Goal: Understand process/instructions

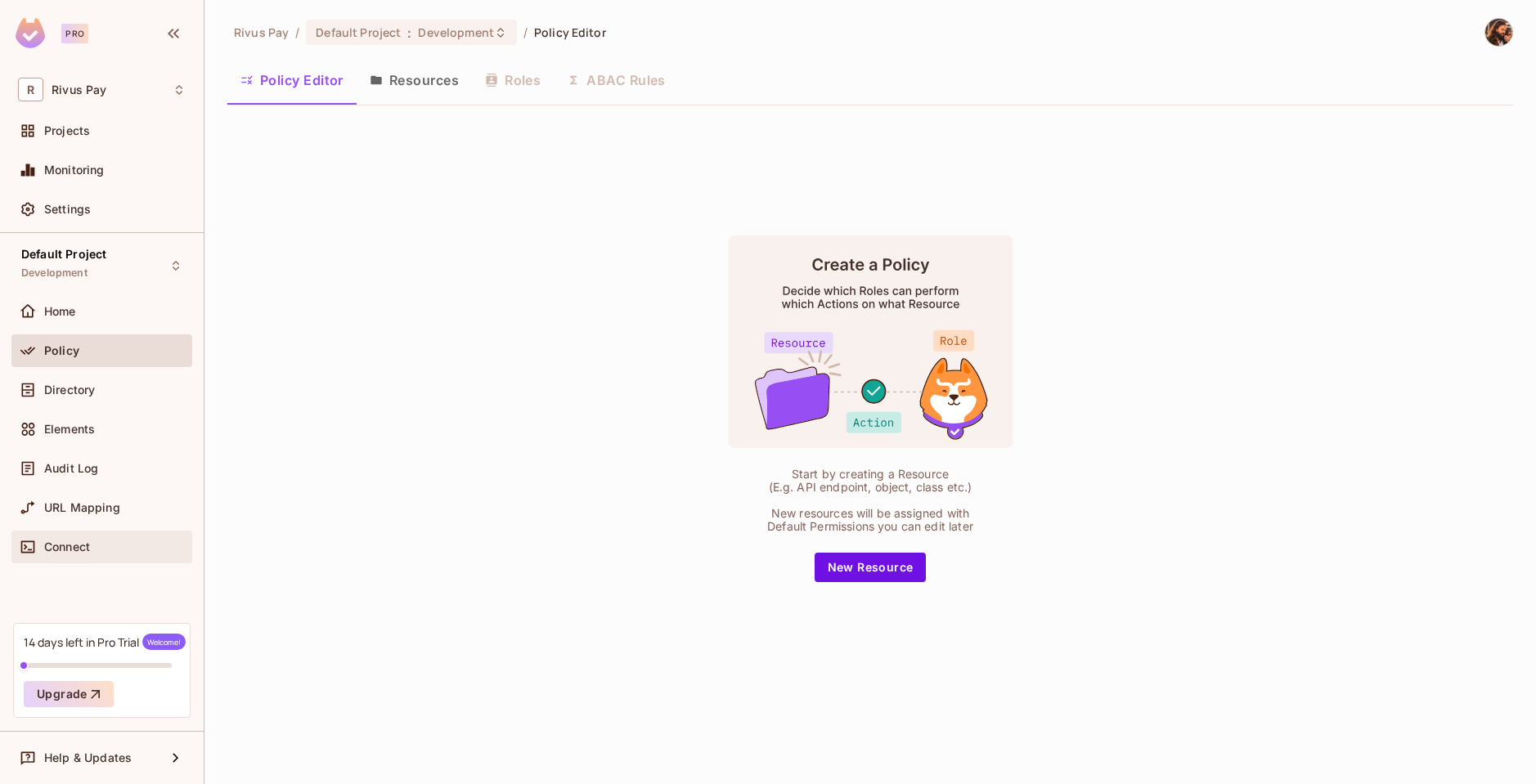
click at [97, 550] on div "Connect" at bounding box center [114, 546] width 141 height 13
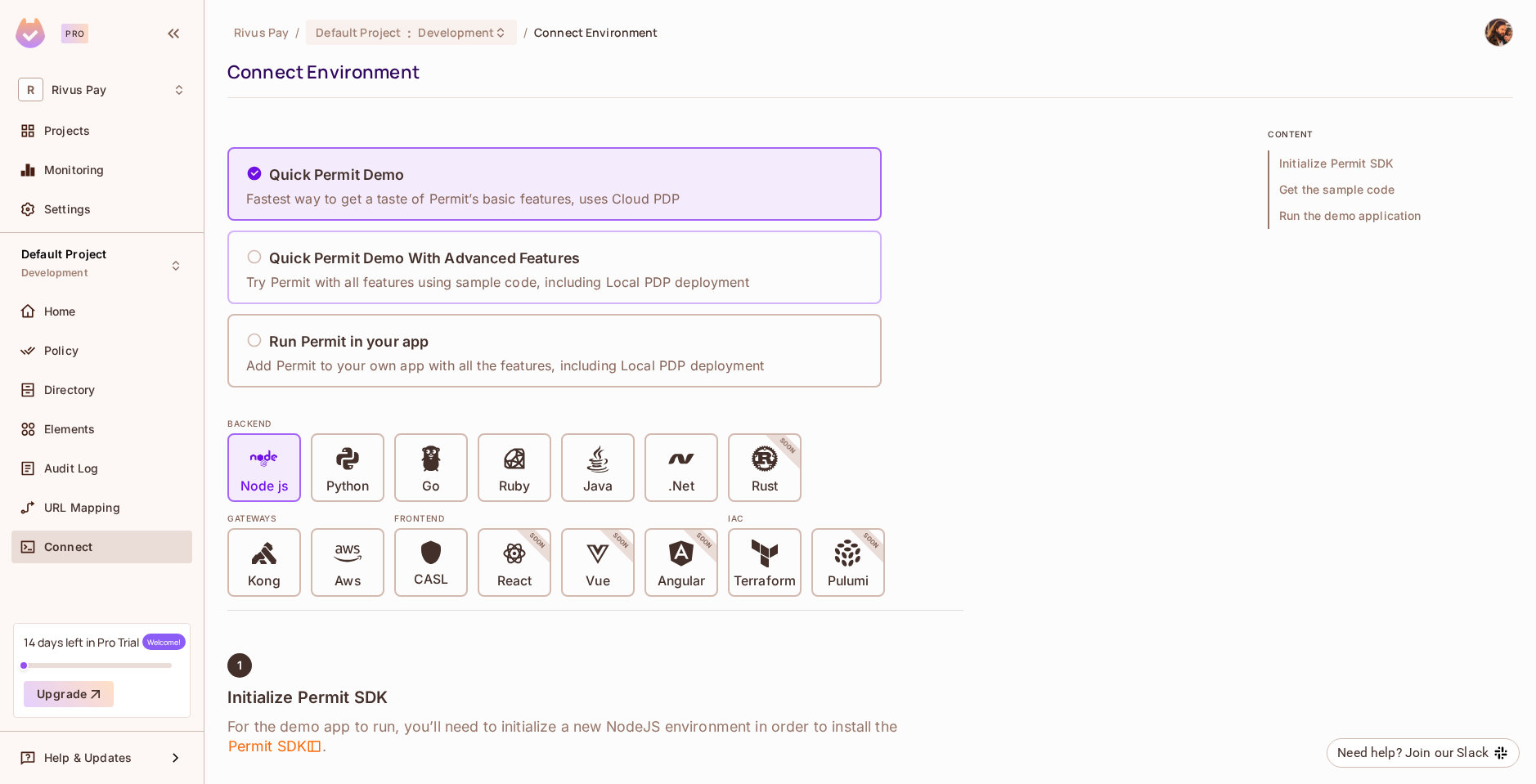
click at [539, 263] on h5 "Quick Permit Demo With Advanced Features" at bounding box center [424, 258] width 311 height 16
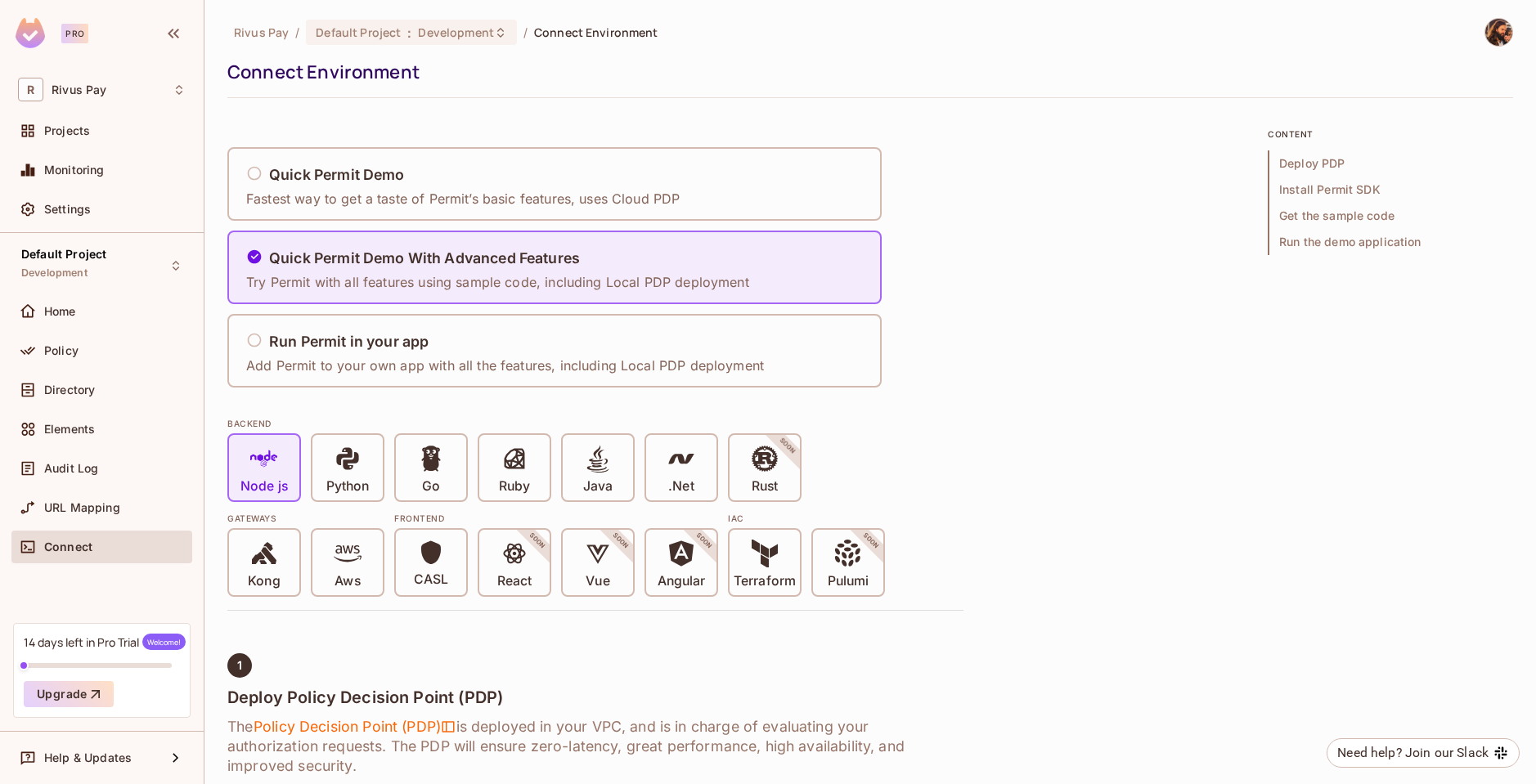
click at [481, 309] on div "Quick Permit Demo Fastest way to get a taste of Permit’s basic features, uses C…" at bounding box center [594, 268] width 736 height 240
click at [439, 329] on div "Run Permit in your app Add Permit to your own app with all the features, includ…" at bounding box center [505, 351] width 517 height 48
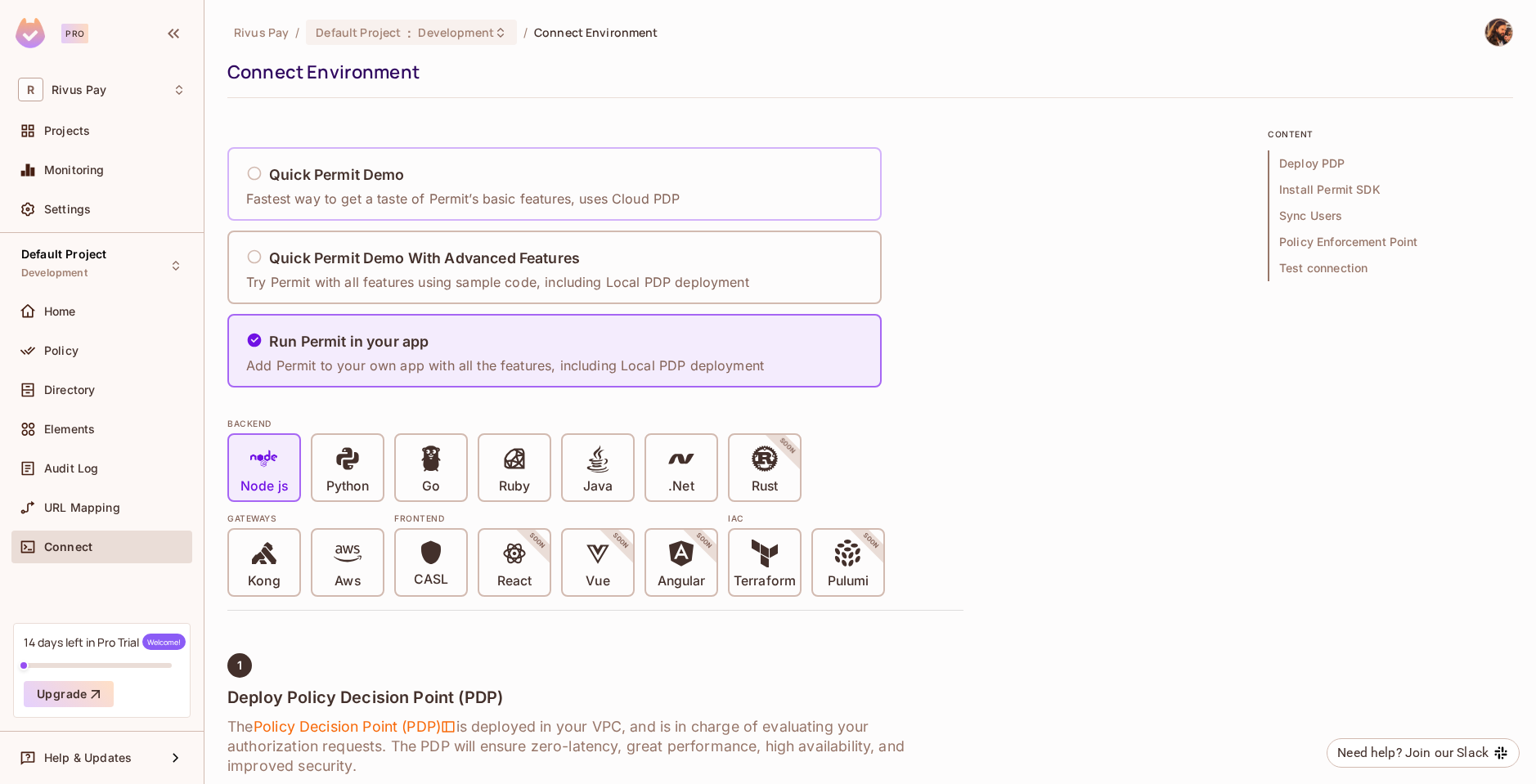
click at [439, 215] on div "Quick Permit Demo Fastest way to get a taste of Permit’s basic features, uses C…" at bounding box center [467, 185] width 444 height 68
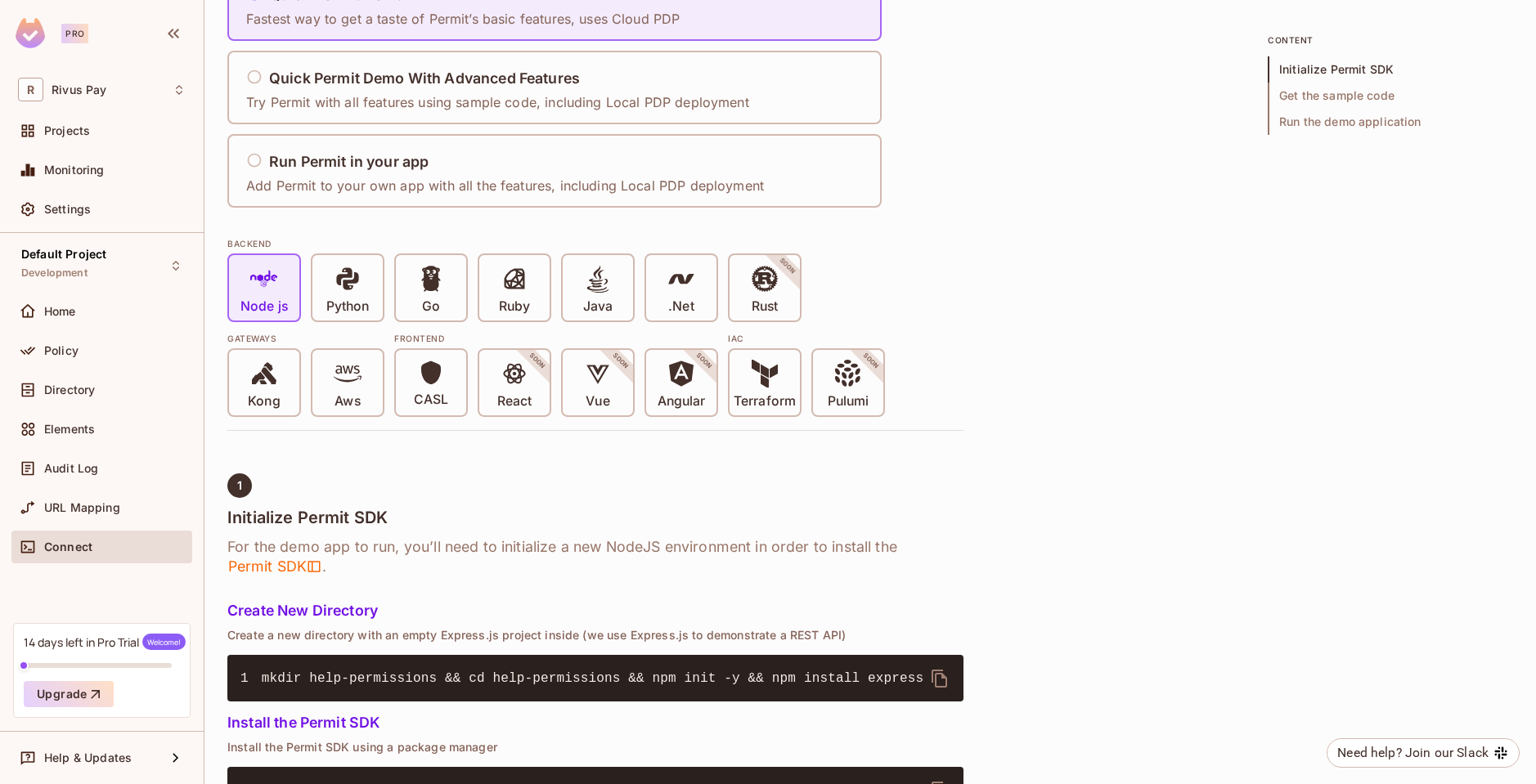
scroll to position [147, 0]
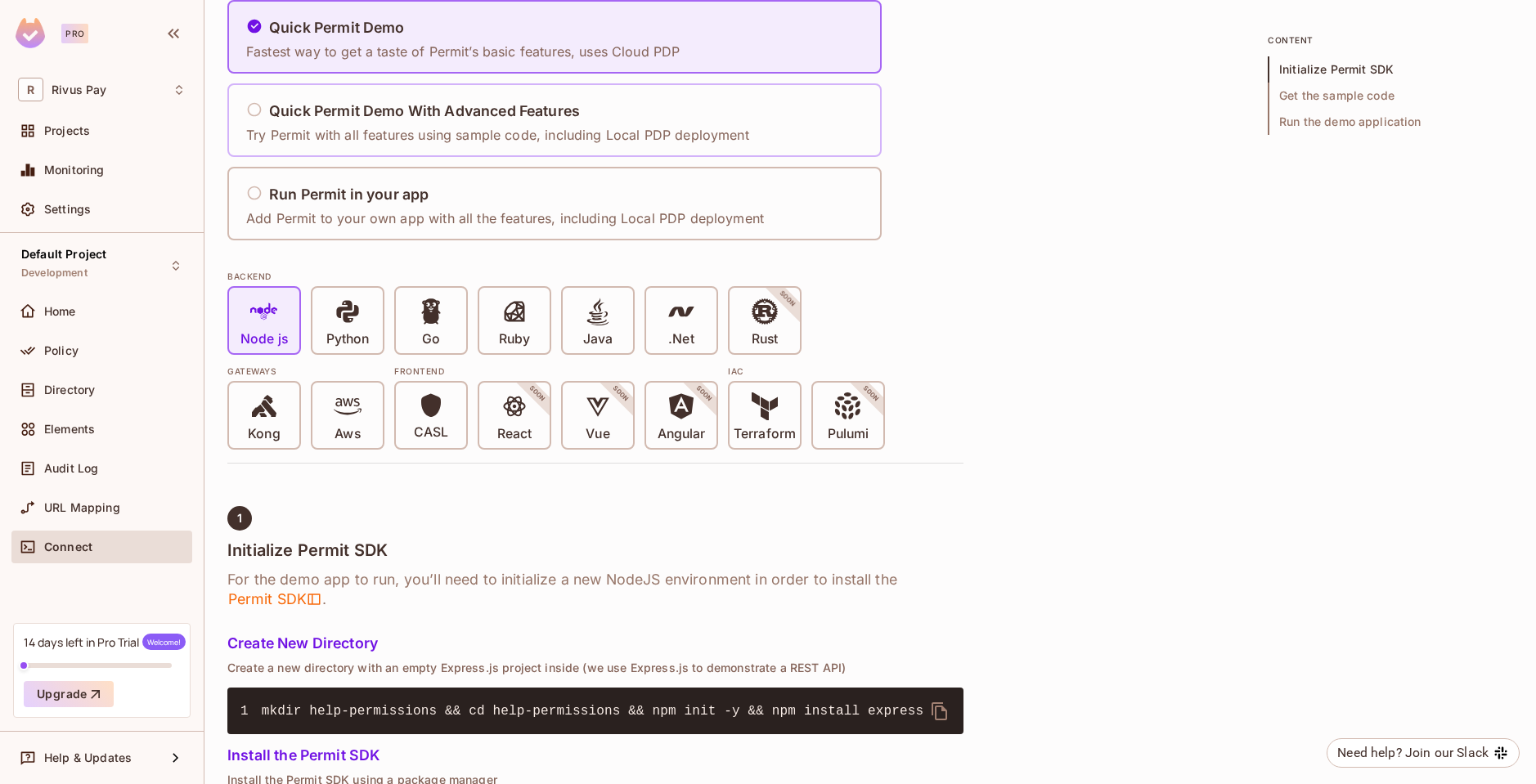
click at [490, 126] on p "Try Permit with all features using sample code, including Local PDP deployment" at bounding box center [498, 135] width 503 height 18
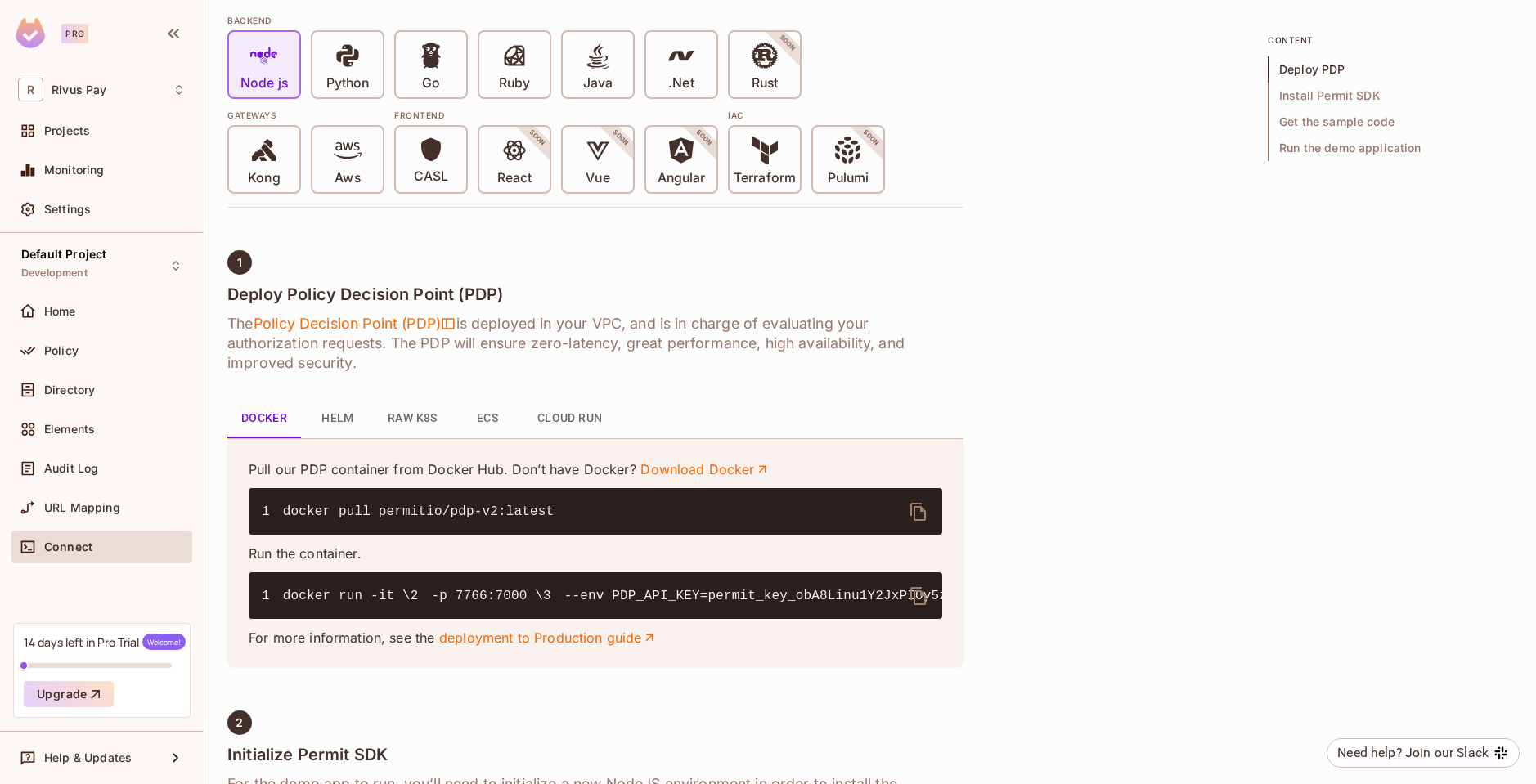
scroll to position [441, 0]
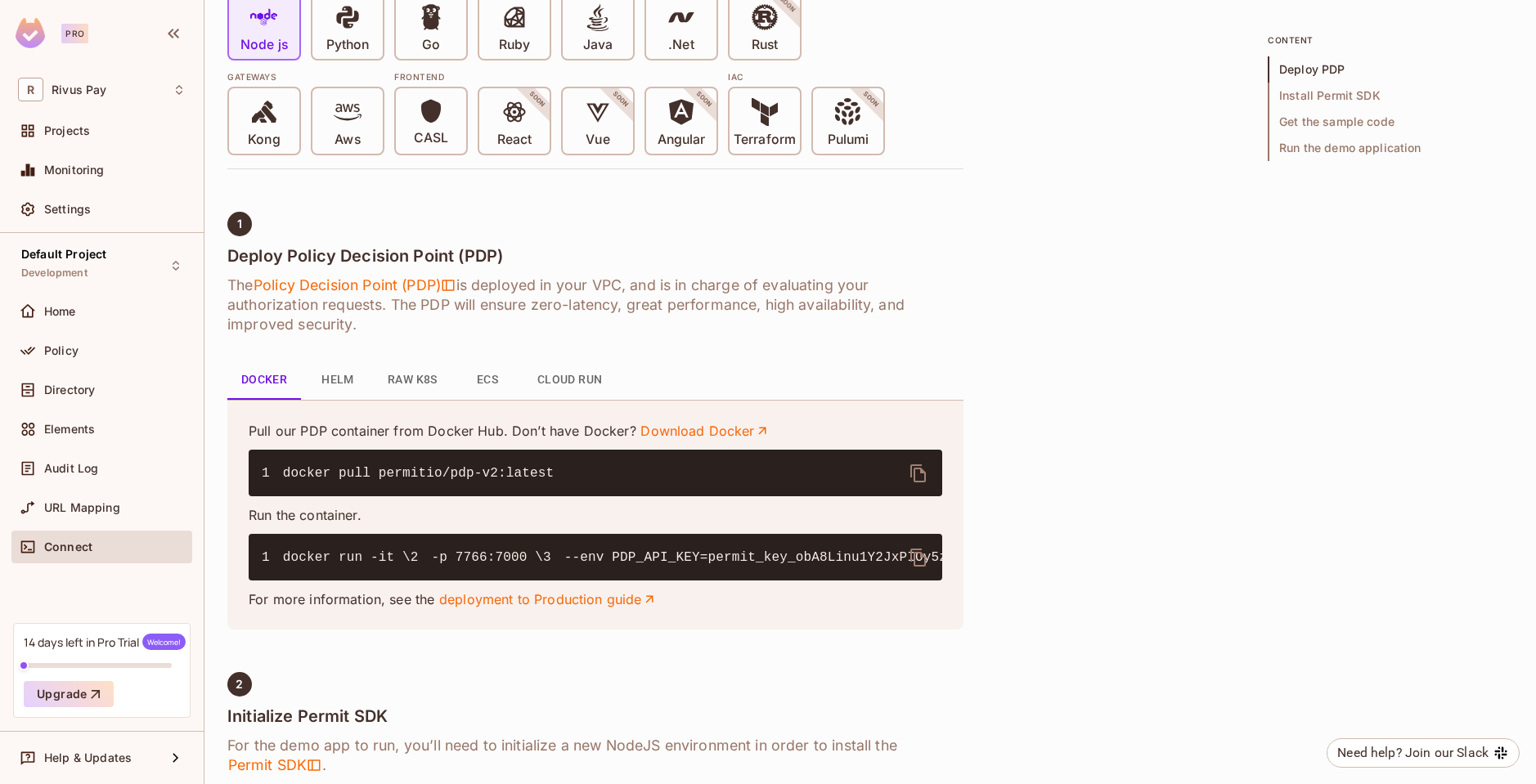
click at [347, 368] on button "Helm" at bounding box center [337, 380] width 74 height 39
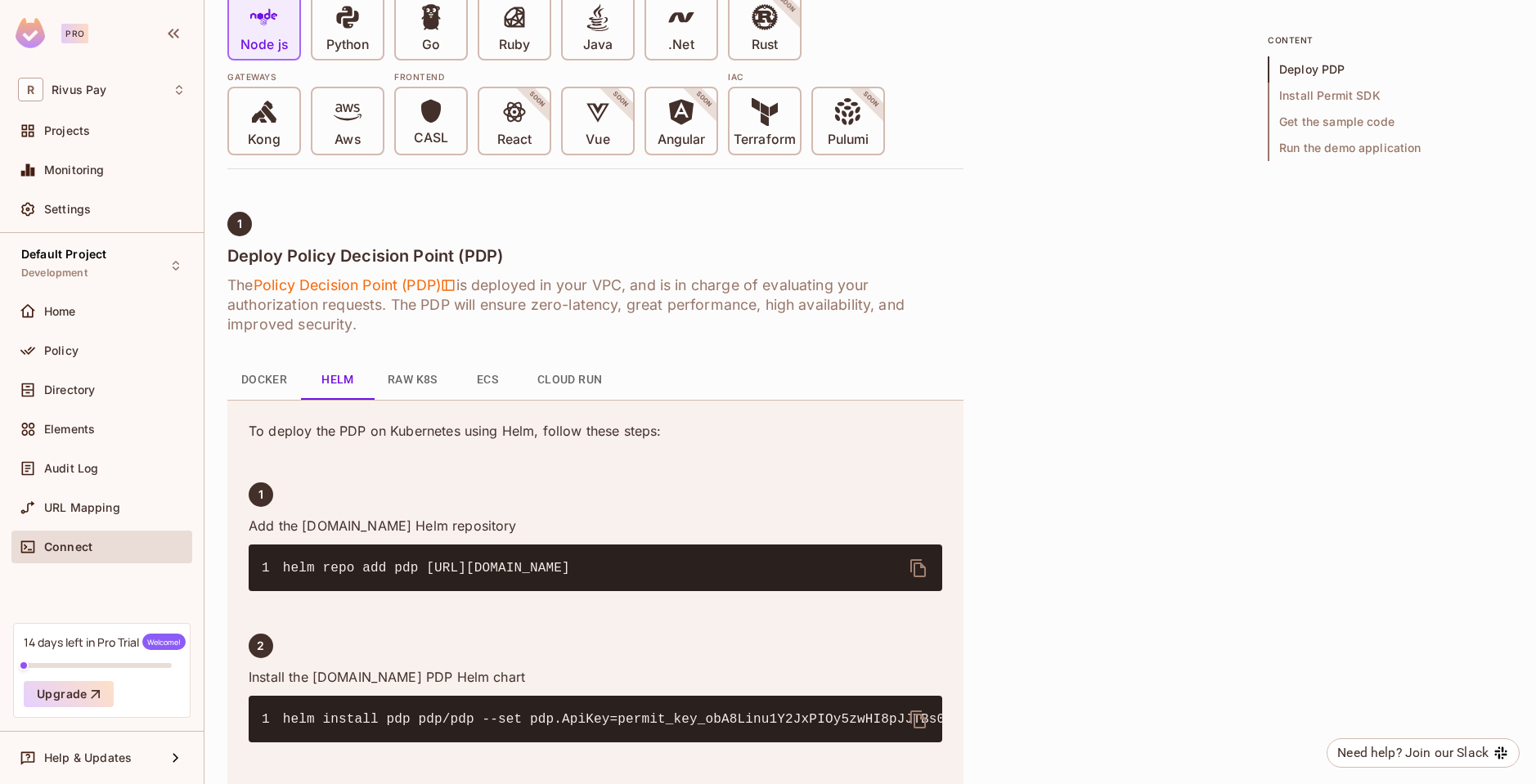
click at [405, 388] on button "Raw K8s" at bounding box center [412, 380] width 76 height 39
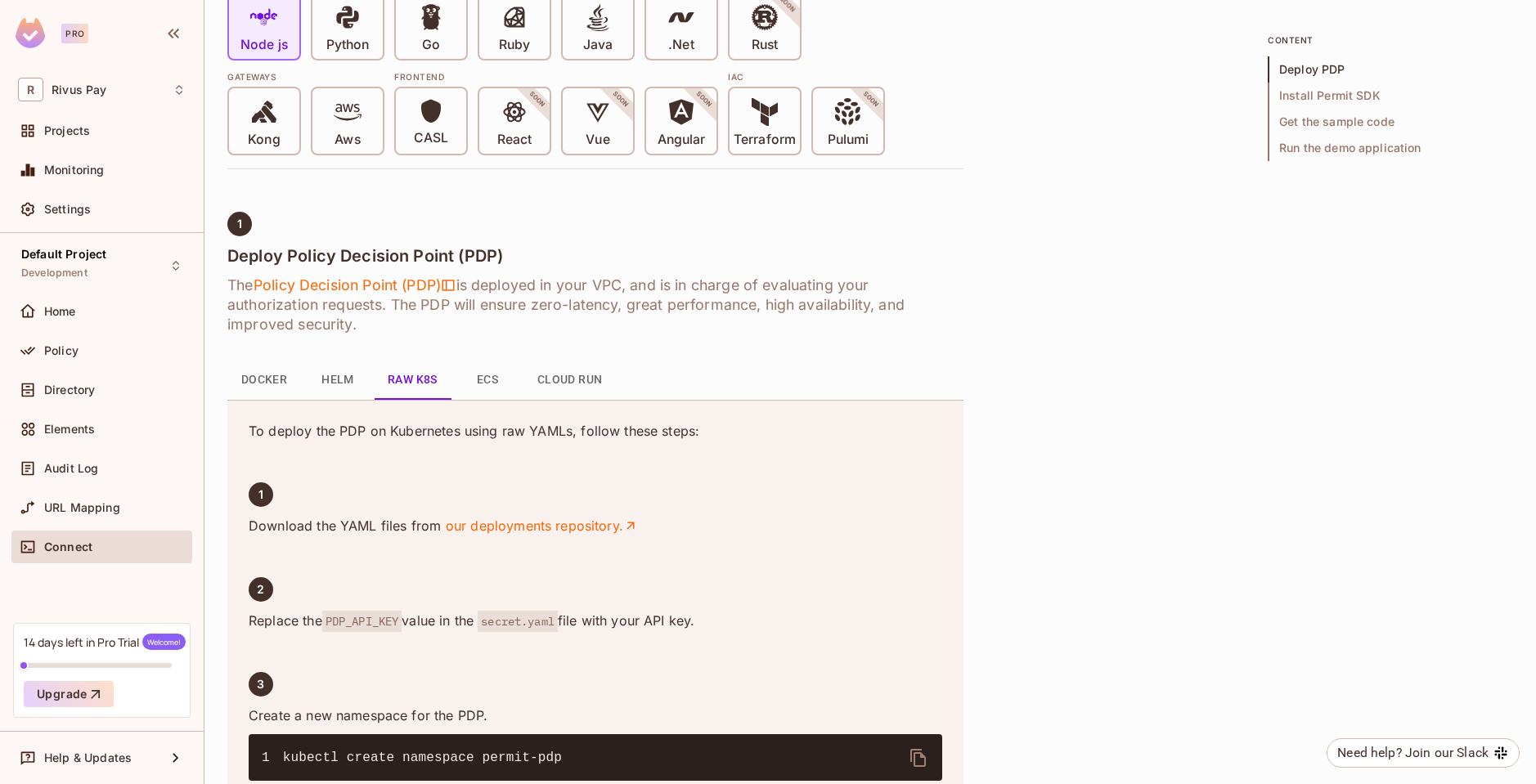
click at [348, 374] on button "Helm" at bounding box center [337, 380] width 74 height 39
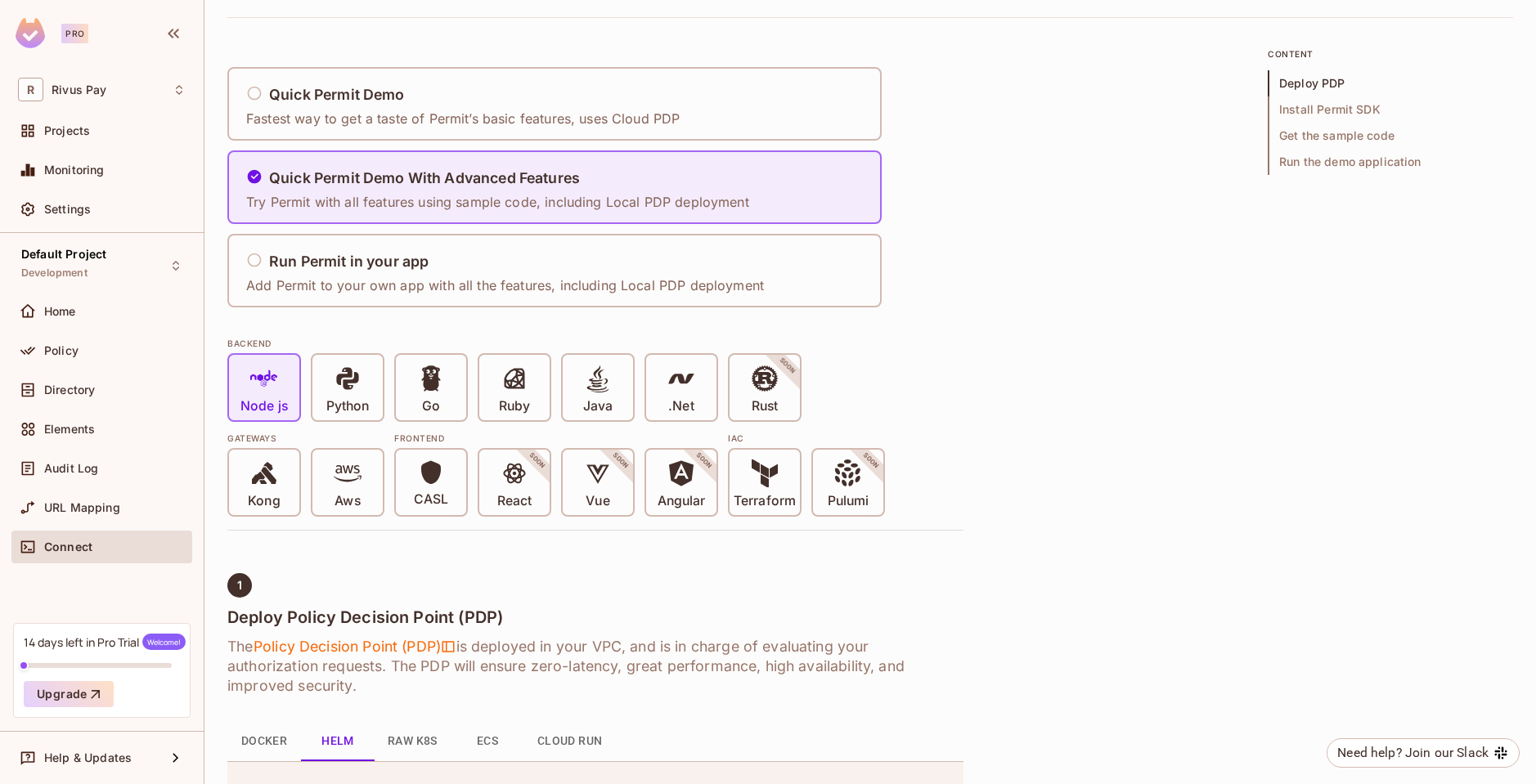
scroll to position [0, 0]
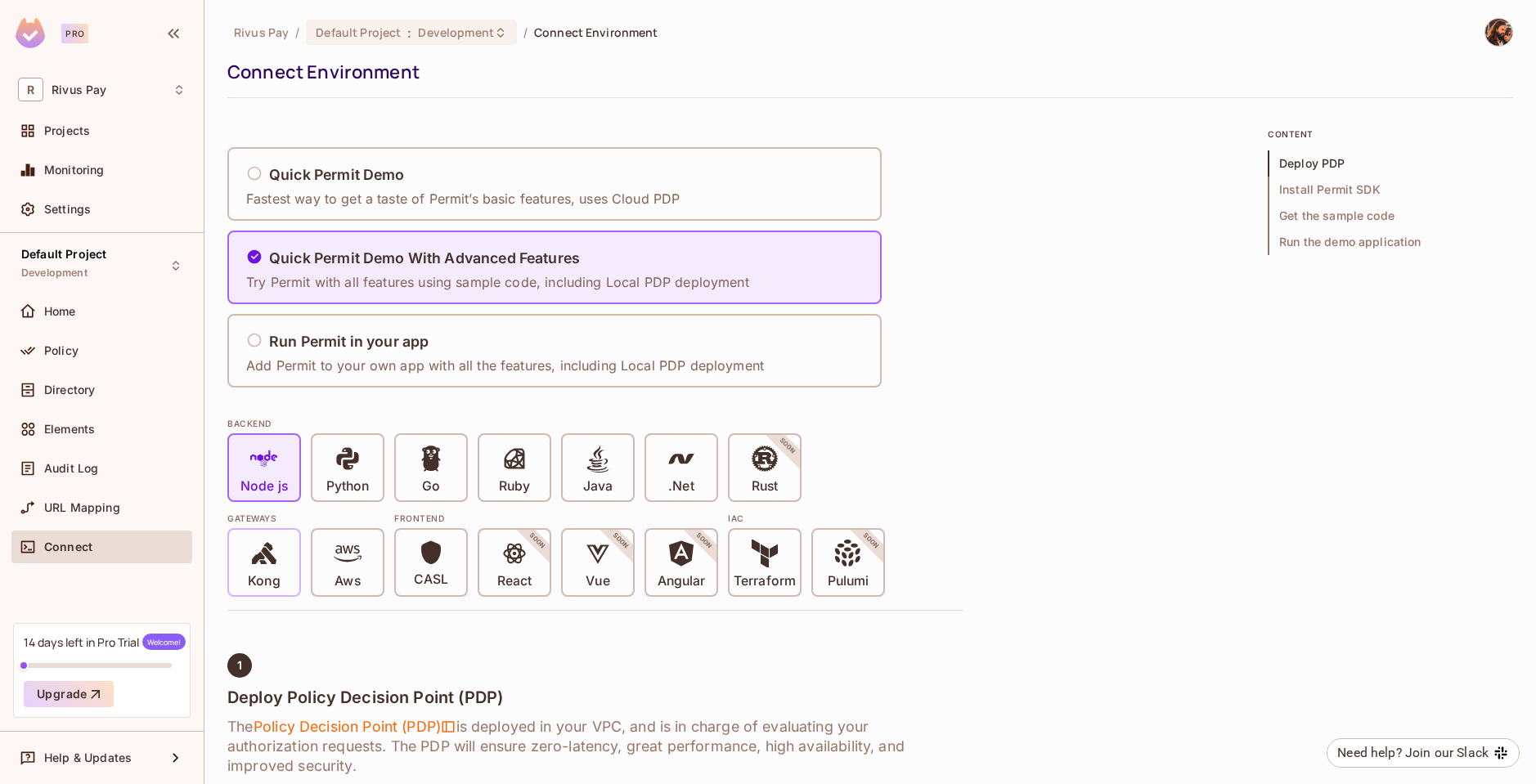
click at [252, 566] on icon at bounding box center [264, 553] width 28 height 28
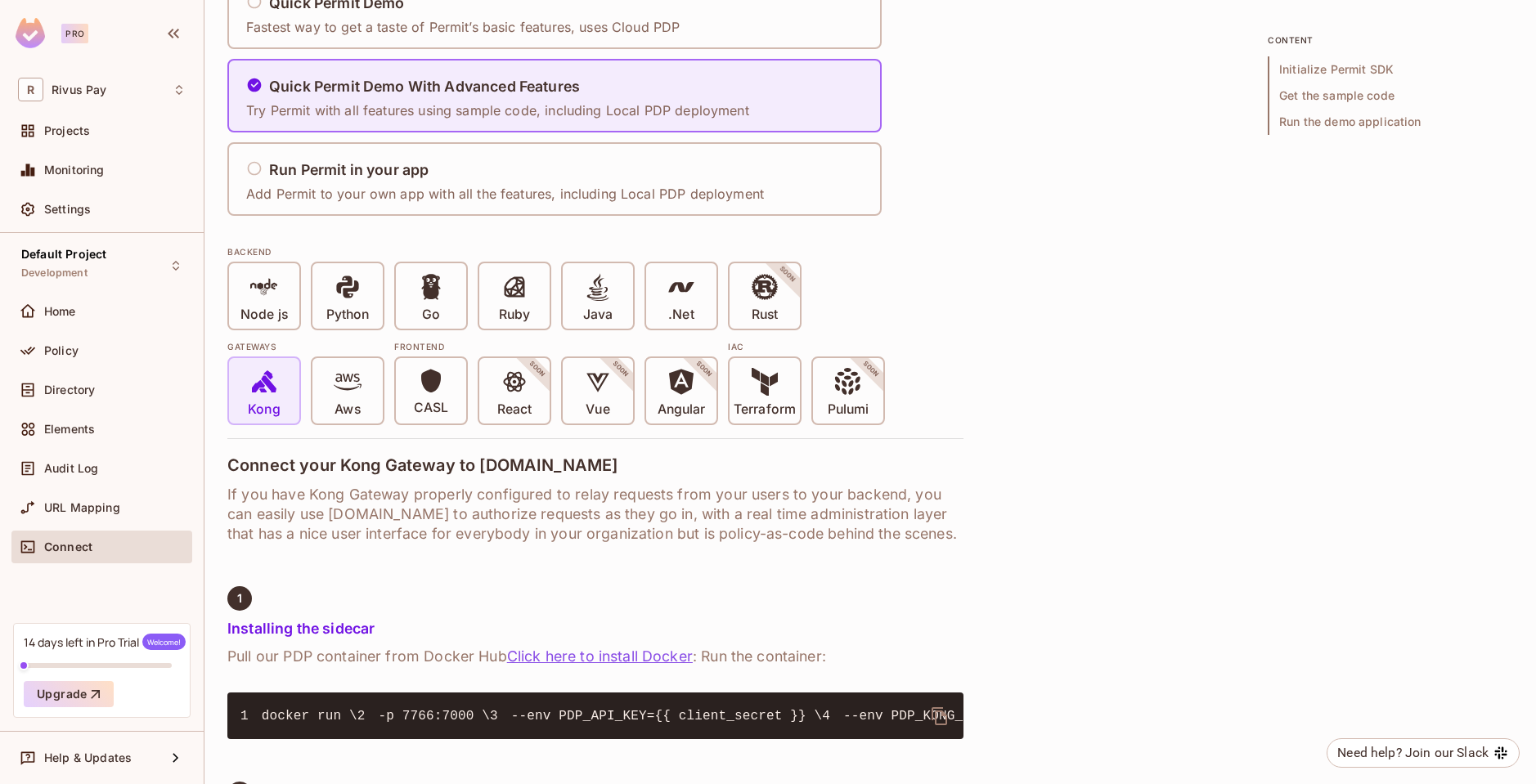
scroll to position [295, 0]
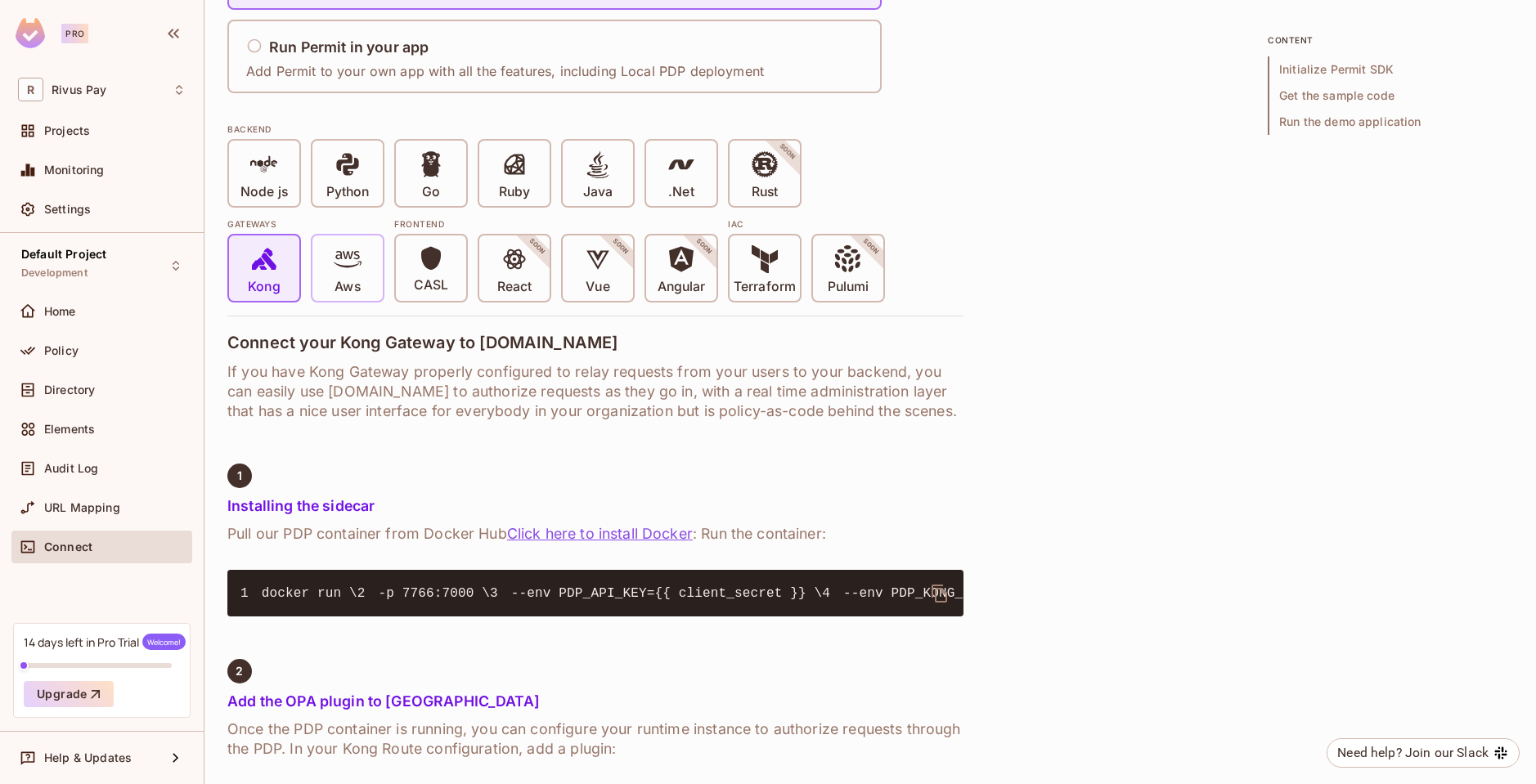
click at [361, 278] on span at bounding box center [347, 262] width 28 height 34
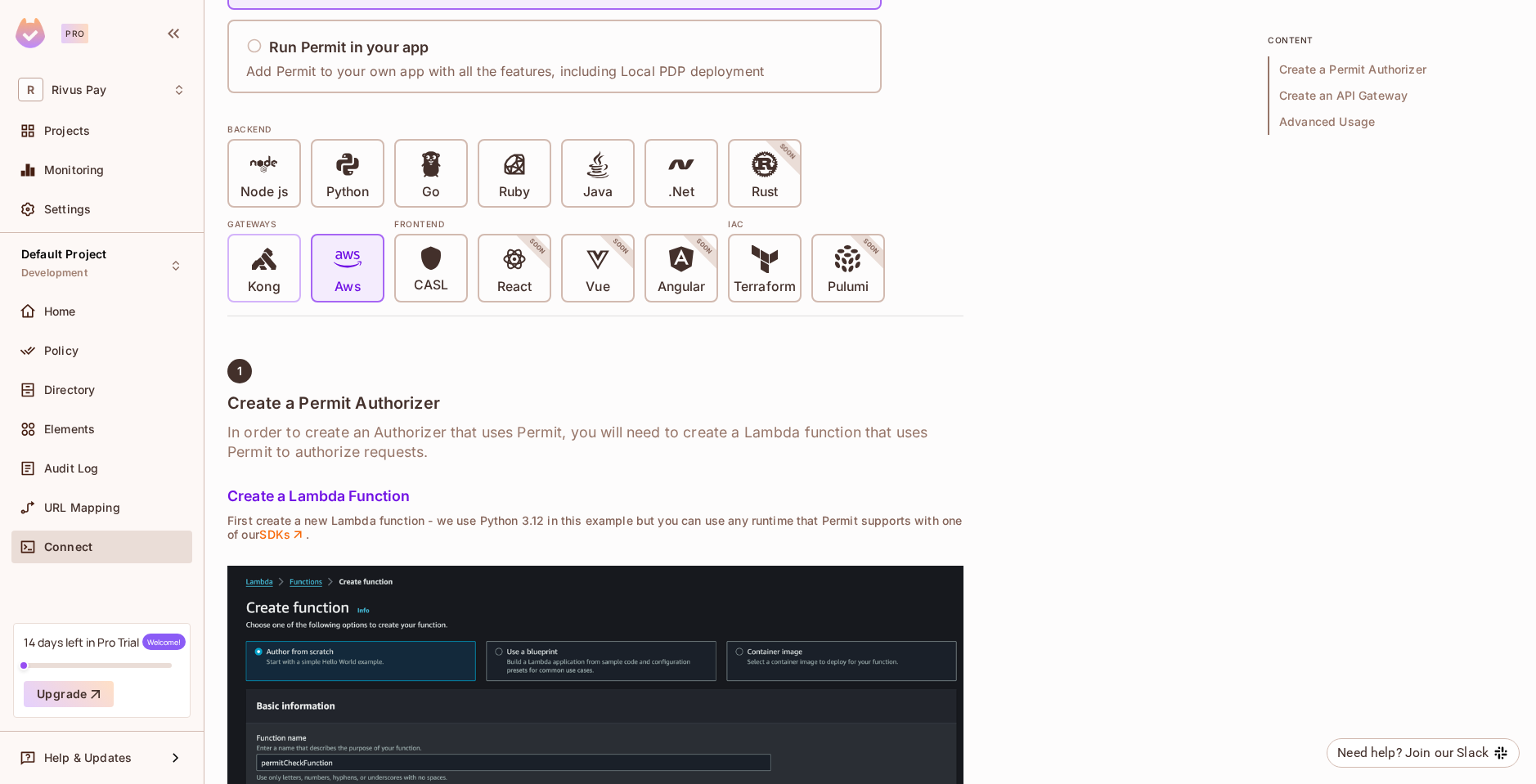
click at [295, 273] on div "Kong" at bounding box center [263, 268] width 70 height 65
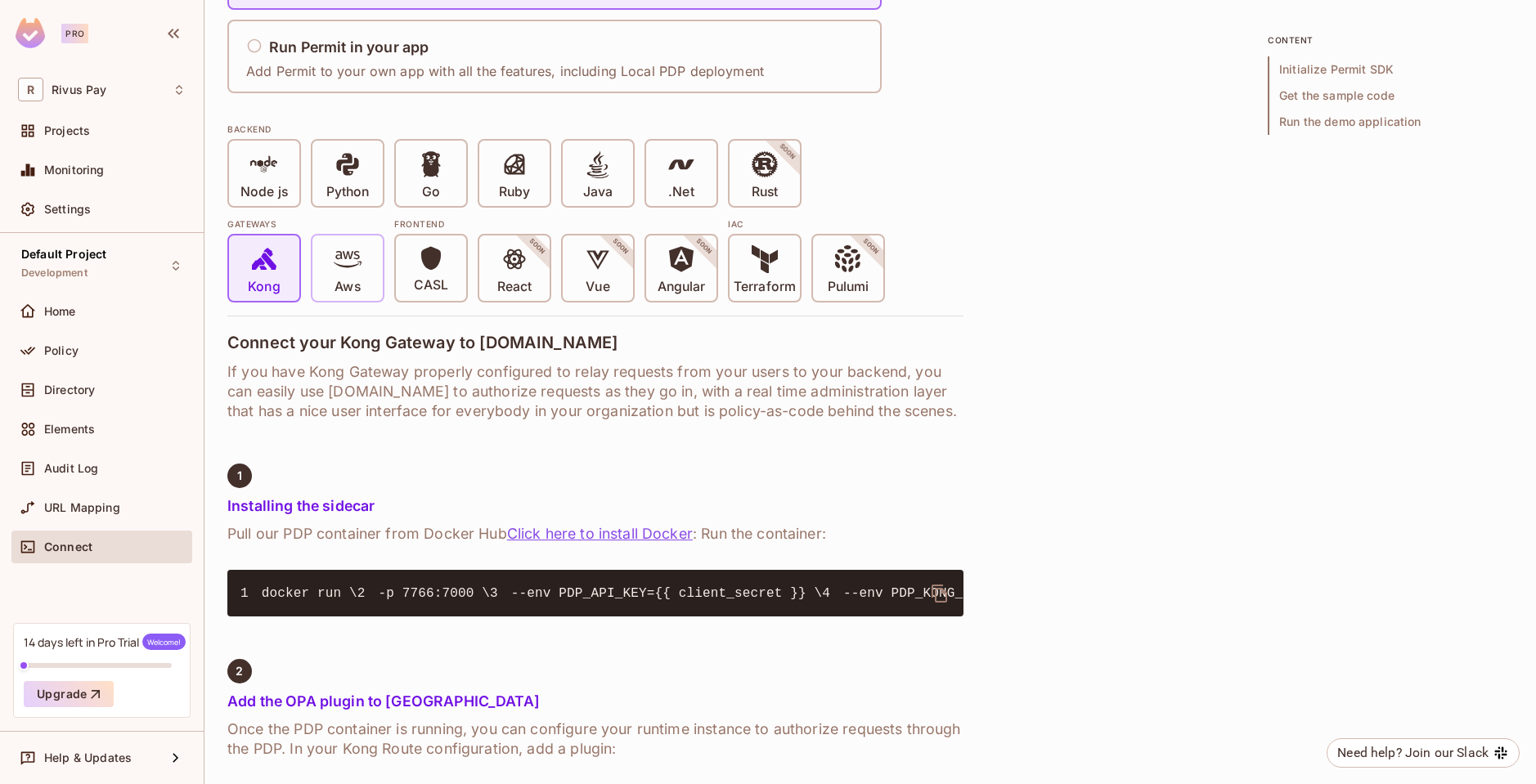
click at [342, 272] on icon at bounding box center [347, 259] width 28 height 28
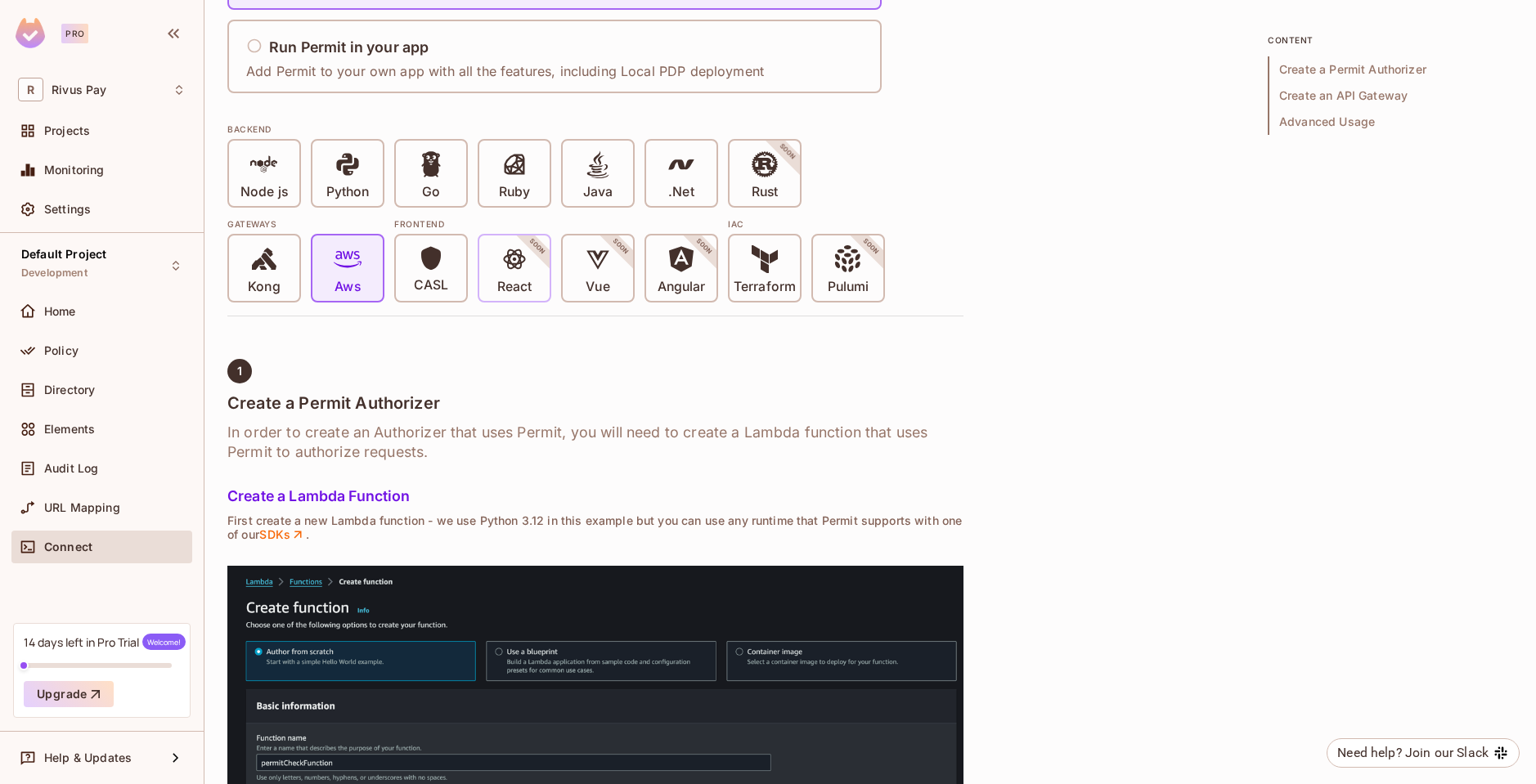
click at [483, 254] on div "React SOON" at bounding box center [514, 268] width 70 height 65
click at [451, 275] on div "CASL" at bounding box center [430, 268] width 70 height 65
click at [555, 266] on div "CASL React SOON Vue SOON Angular SOON" at bounding box center [555, 268] width 323 height 69
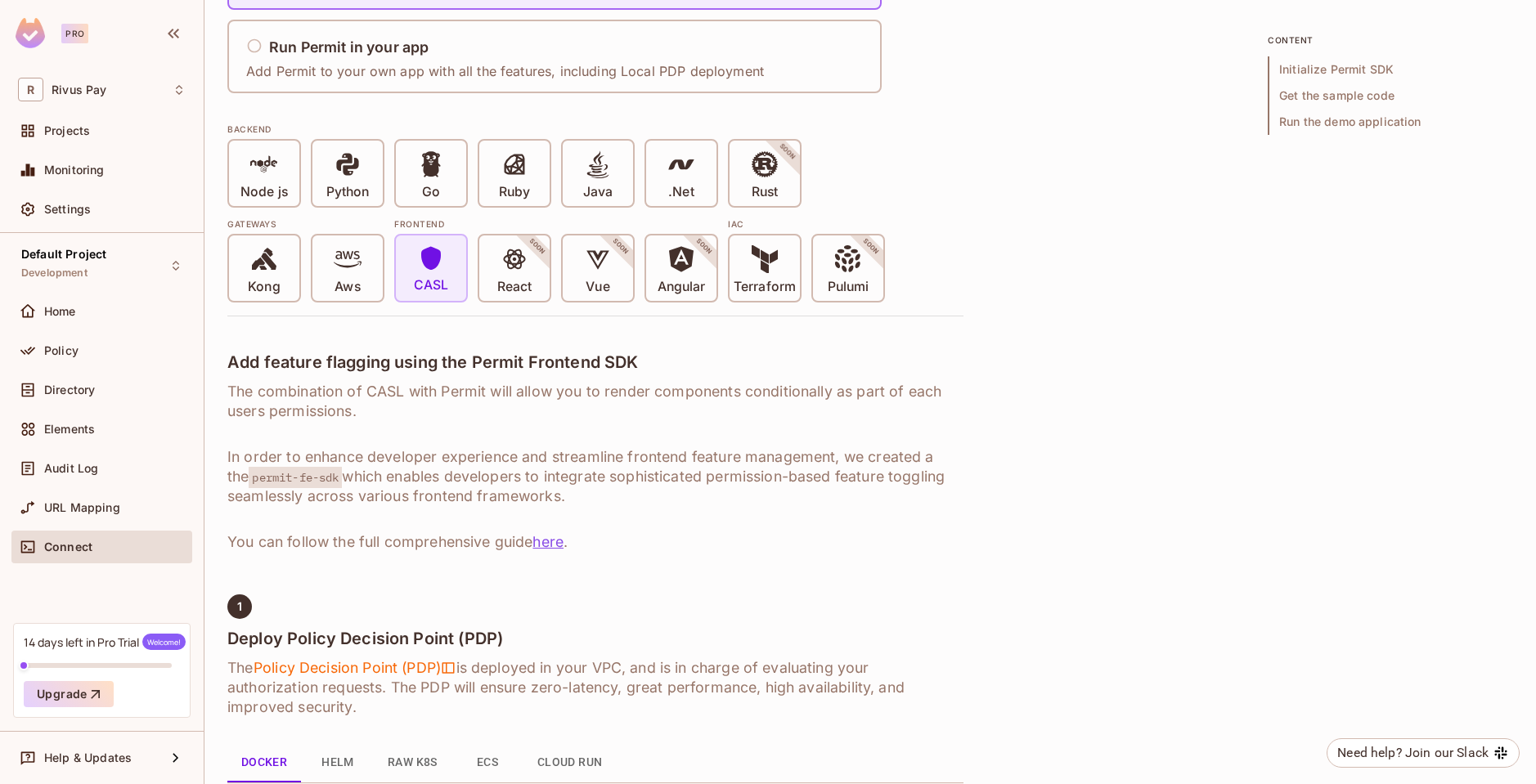
click at [435, 279] on p "CASL" at bounding box center [431, 284] width 35 height 16
click at [503, 287] on p "React" at bounding box center [514, 286] width 35 height 16
click at [762, 287] on p "Terraform" at bounding box center [764, 286] width 62 height 16
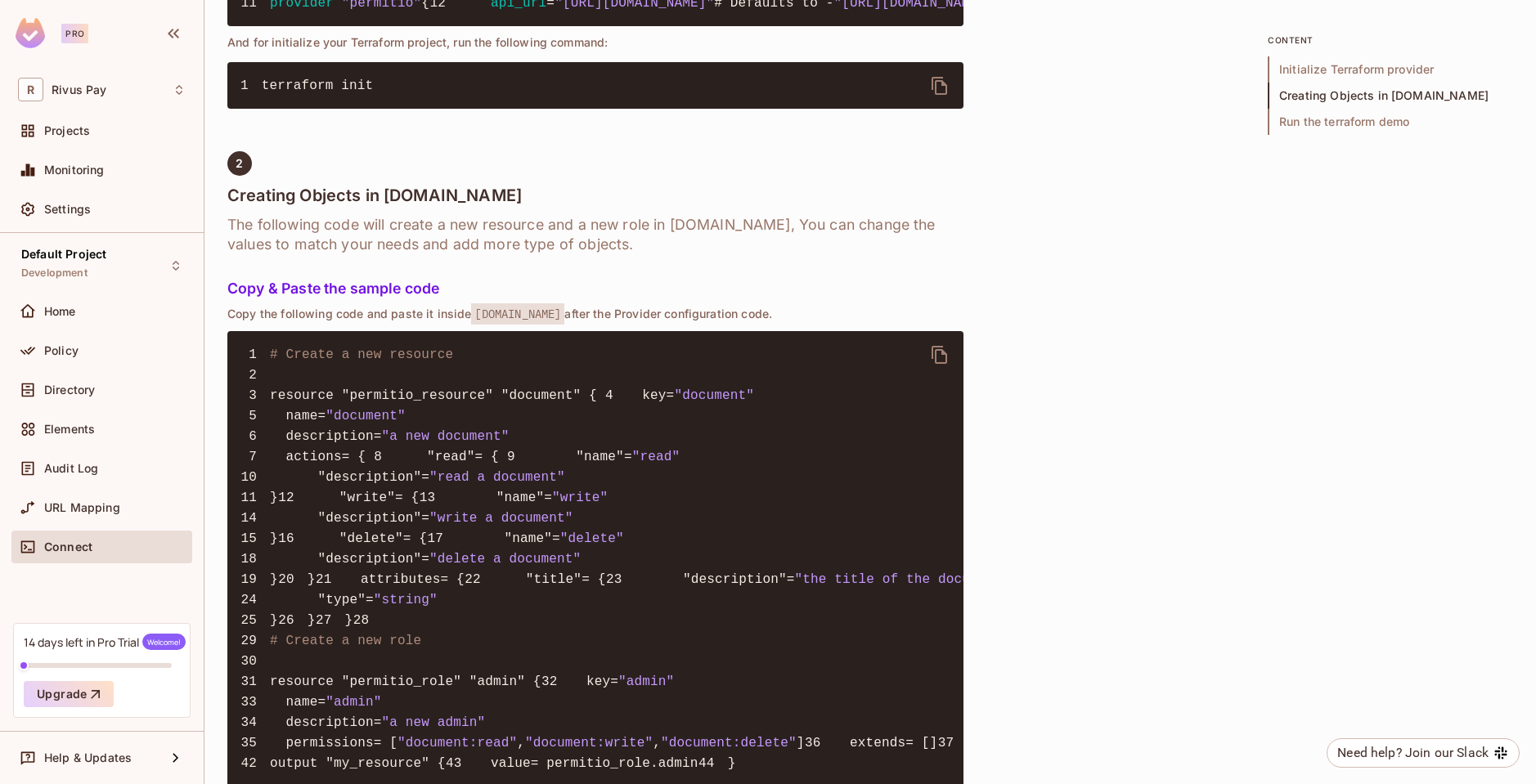
scroll to position [883, 0]
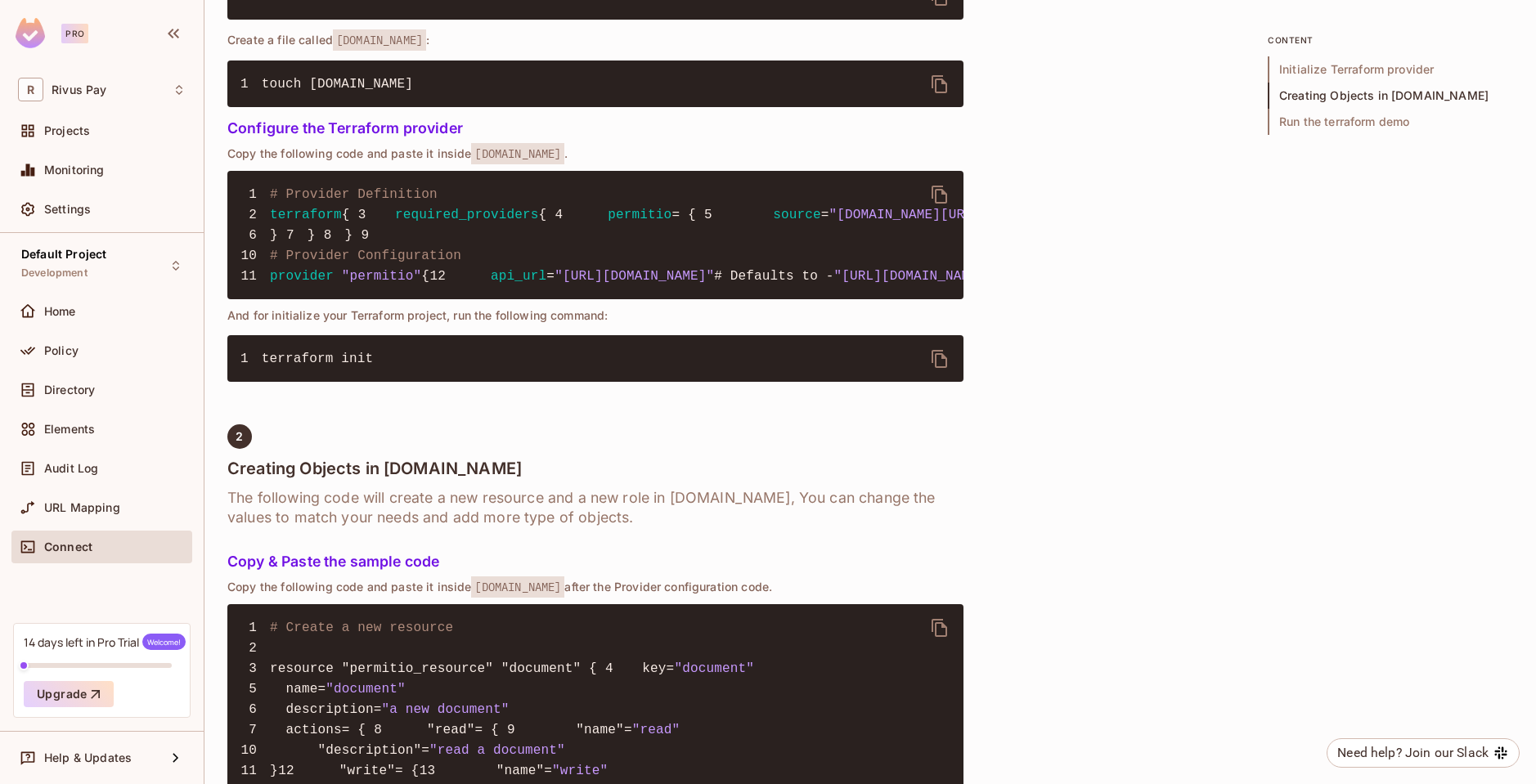
drag, startPoint x: 598, startPoint y: 465, endPoint x: 899, endPoint y: 460, distance: 301.0
click at [899, 299] on pre "1 # Provider Definition 2 terraform { 3 required_providers { 4 permitio = { 5 s…" at bounding box center [594, 235] width 736 height 129
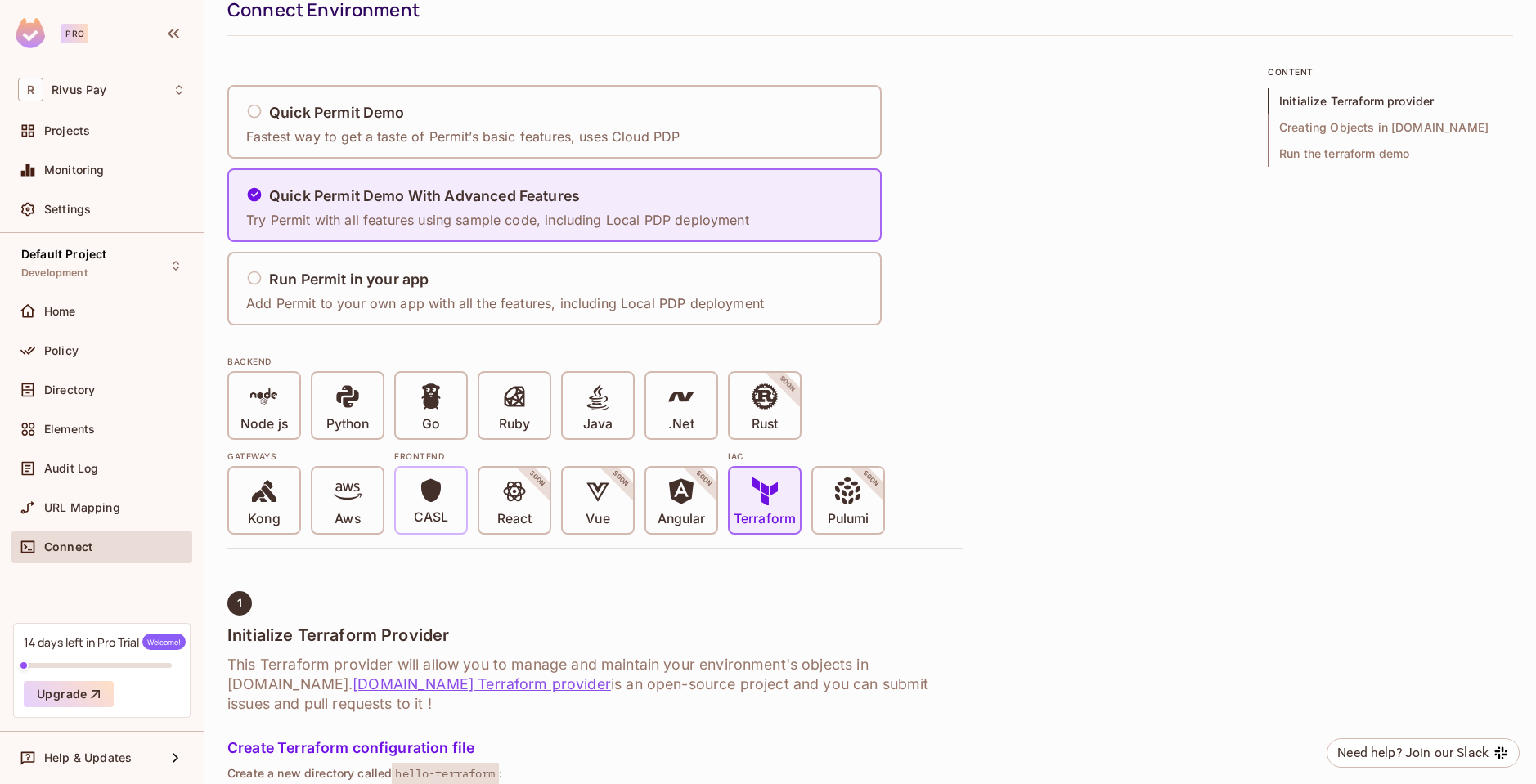
scroll to position [0, 0]
